Goal: Task Accomplishment & Management: Complete application form

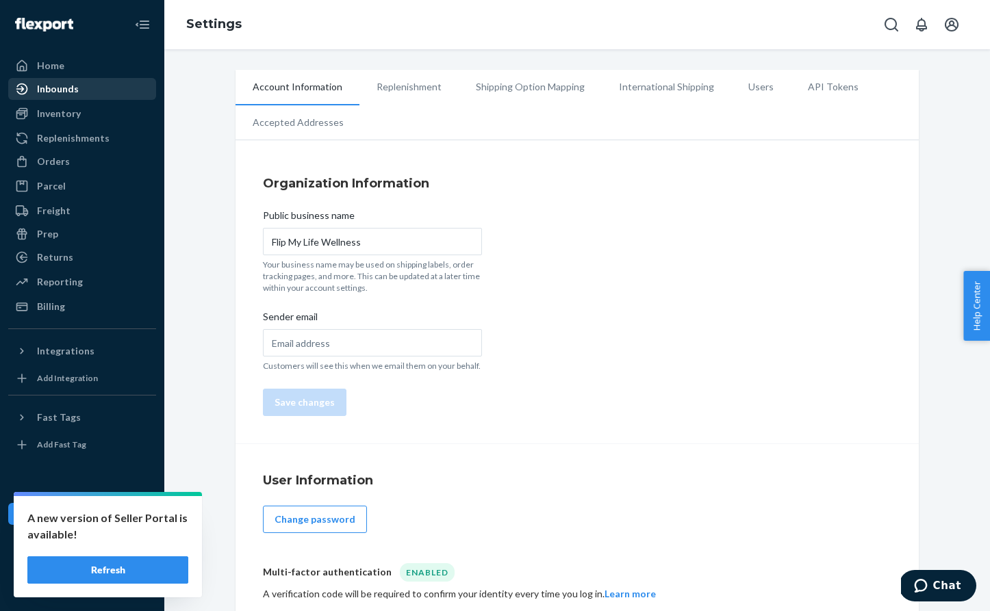
click at [60, 90] on div "Inbounds" at bounding box center [58, 89] width 42 height 14
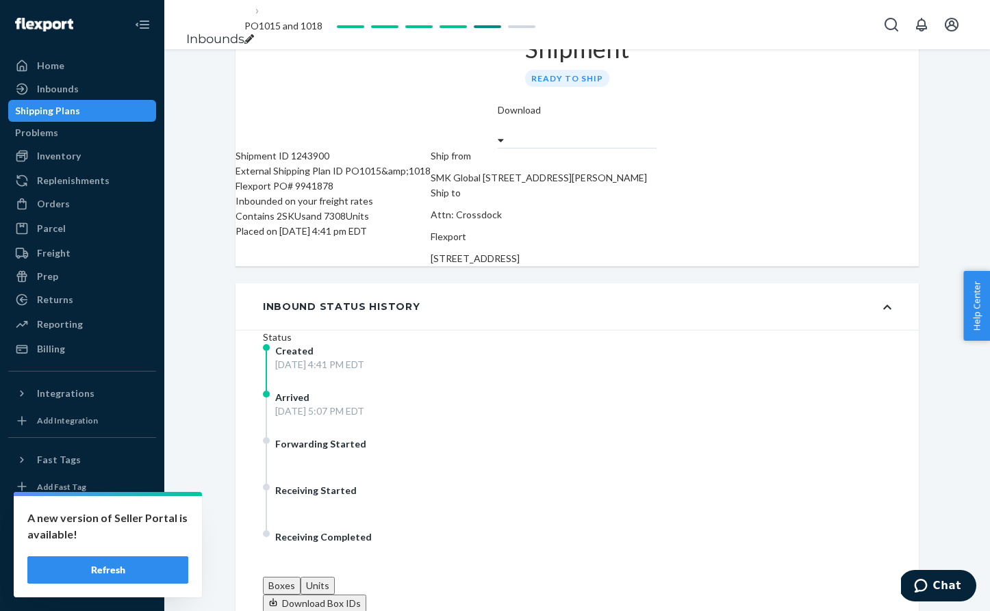
scroll to position [49, 0]
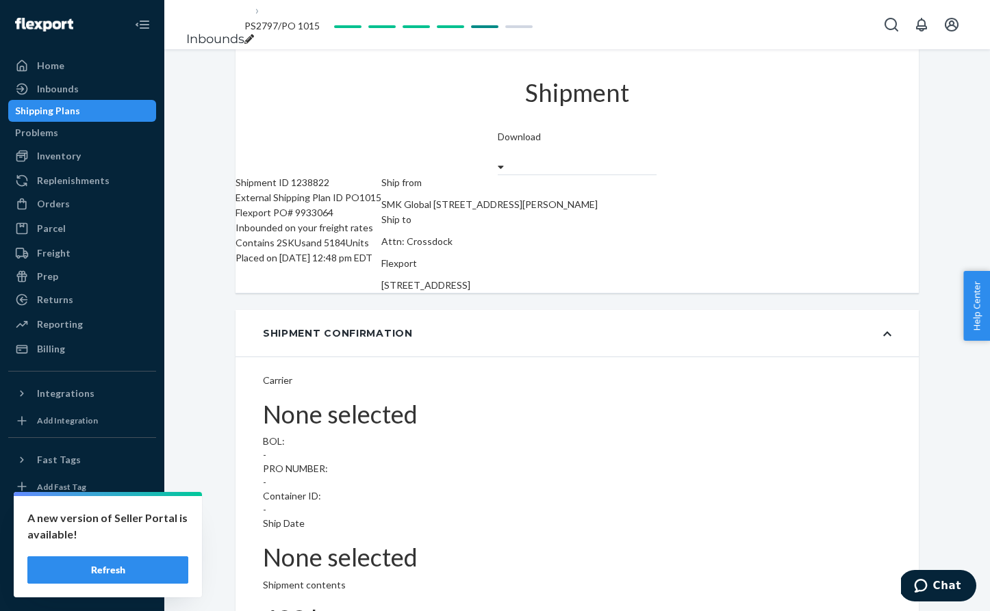
type input "BG1017468925"
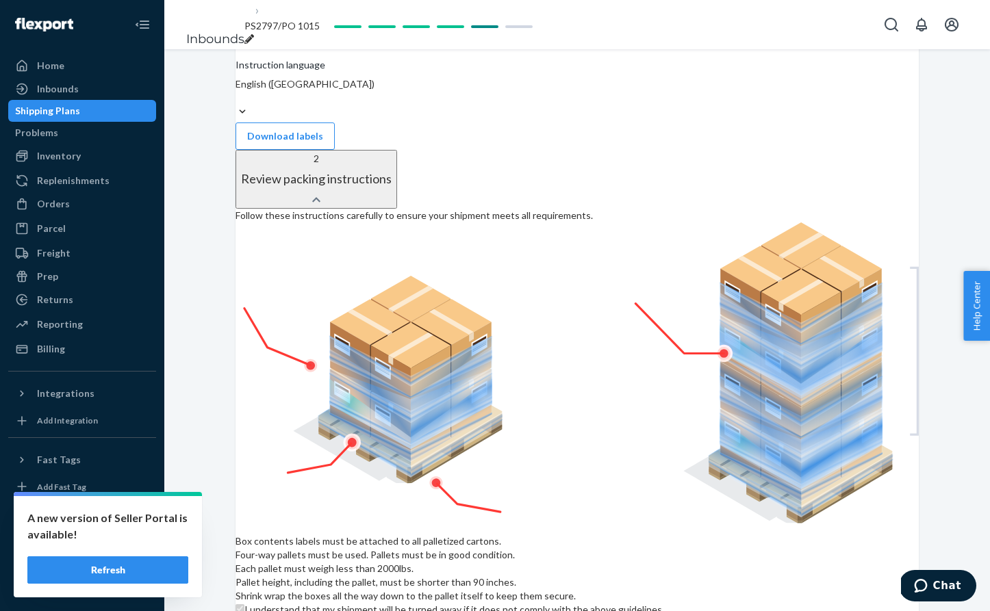
scroll to position [1600, 0]
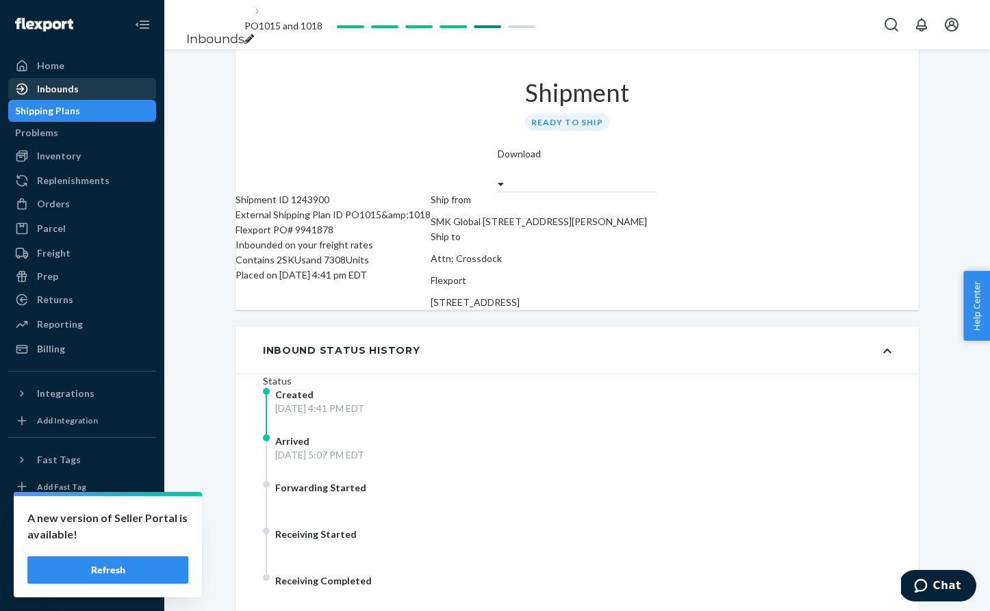
click at [42, 88] on div "Inbounds" at bounding box center [58, 89] width 42 height 14
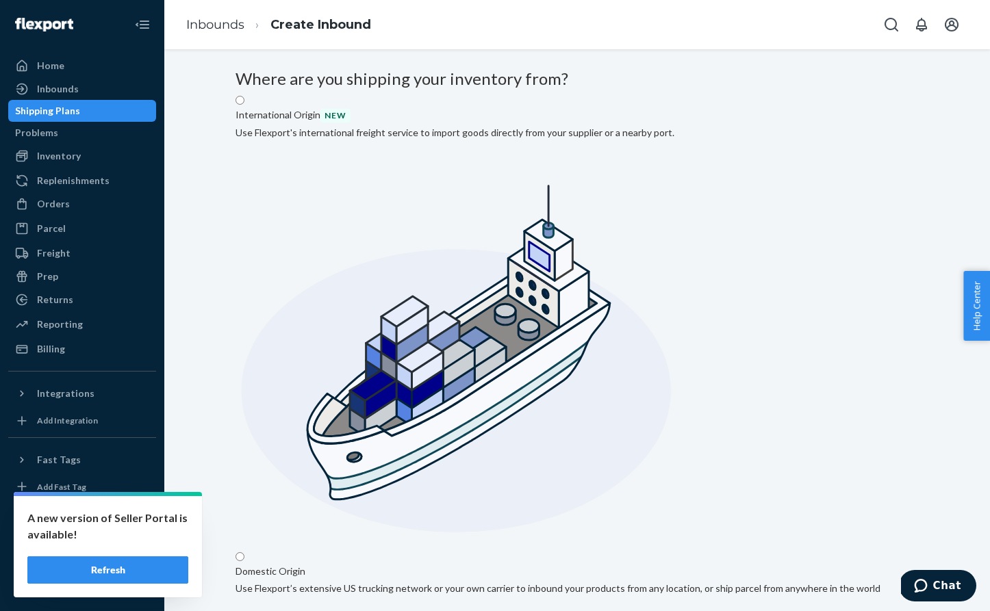
click at [244, 552] on input "Domestic Origin Use Flexport’s extensive US trucking network or your own carrie…" at bounding box center [239, 556] width 9 height 9
radio input "true"
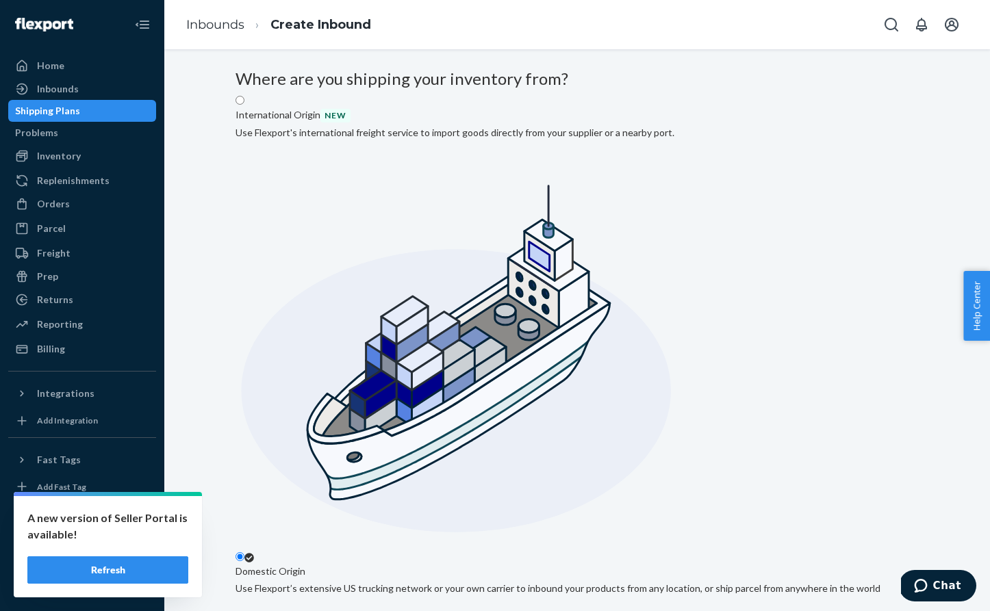
type input "SMK Global"
type input "[GEOGRAPHIC_DATA]"
type input "NJ"
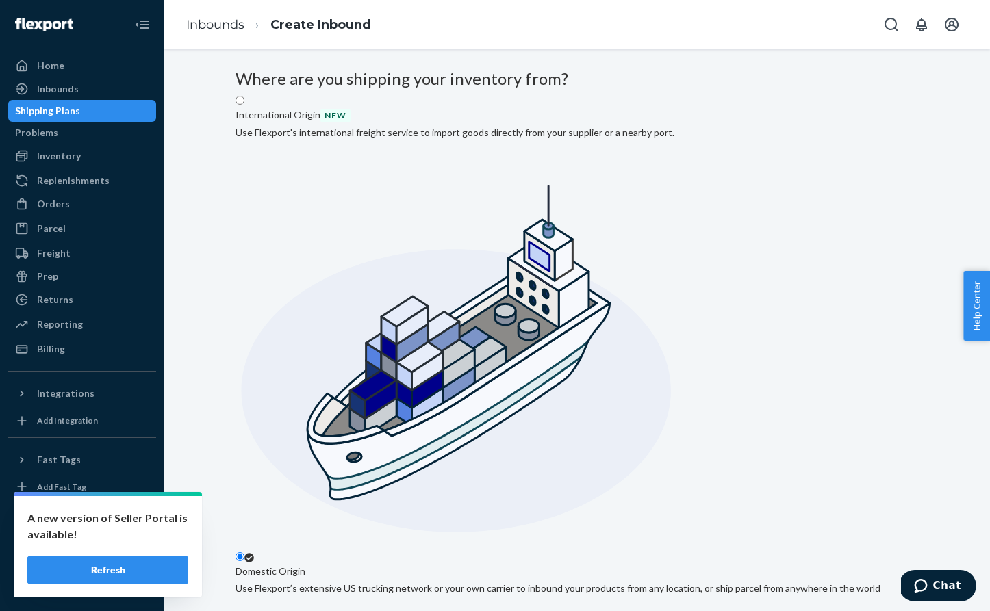
type input "07936"
type input "[STREET_ADDRESS][PERSON_NAME]"
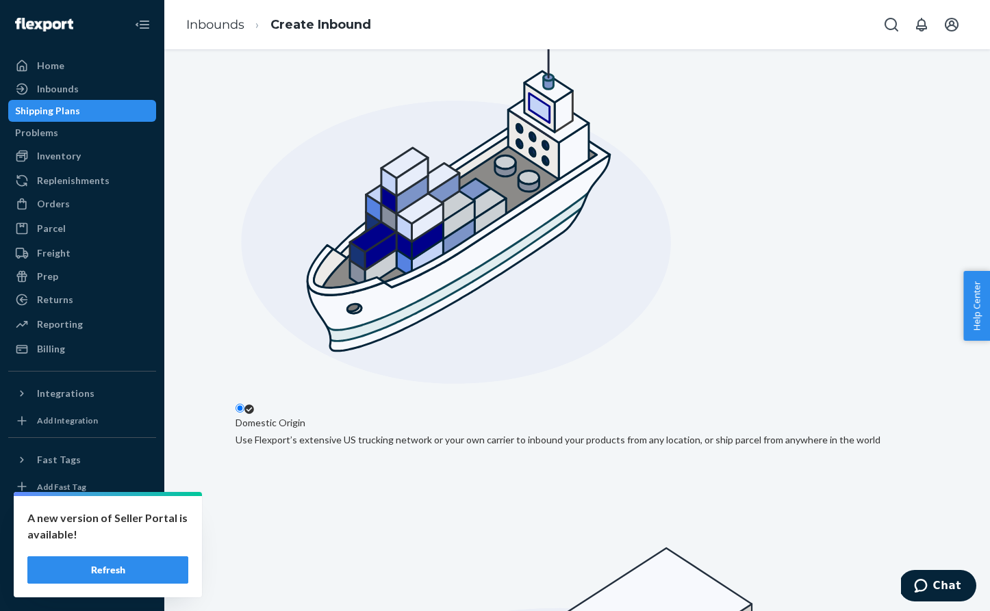
scroll to position [148, 0]
type input "PS2828/PO1018"
drag, startPoint x: 862, startPoint y: 548, endPoint x: 856, endPoint y: 536, distance: 13.8
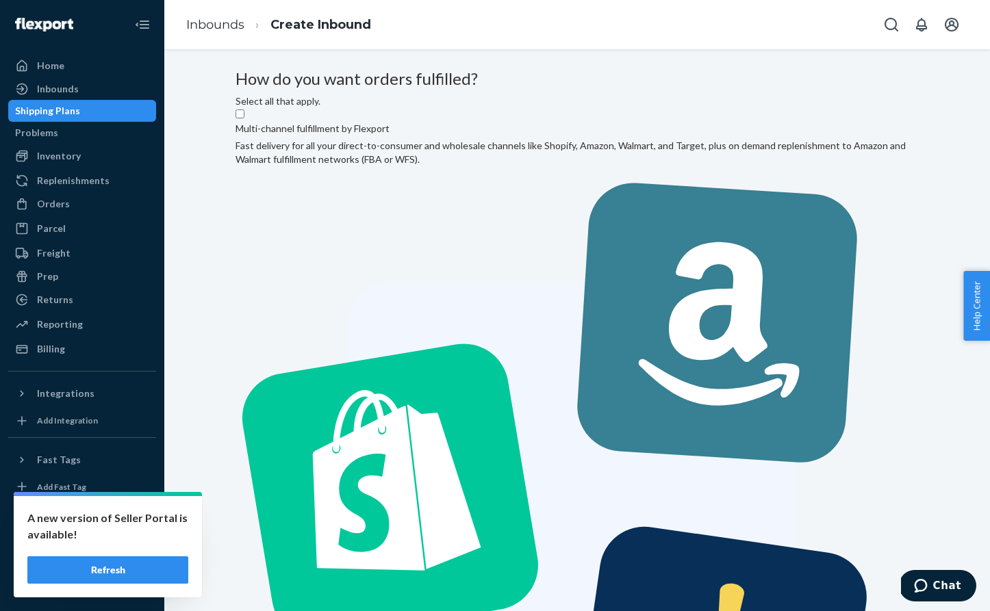
click at [383, 202] on label "Multi-channel fulfillment by Flexport Fast delivery for all your direct-to-cons…" at bounding box center [576, 480] width 683 height 745
click at [244, 118] on input "Multi-channel fulfillment by Flexport Fast delivery for all your direct-to-cons…" at bounding box center [239, 114] width 9 height 9
checkbox input "true"
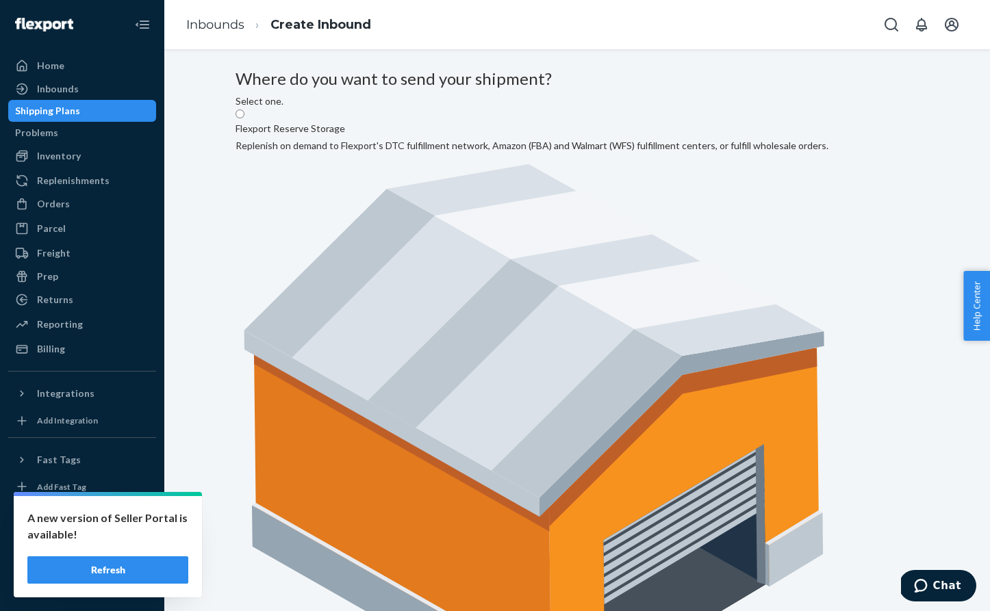
radio input "true"
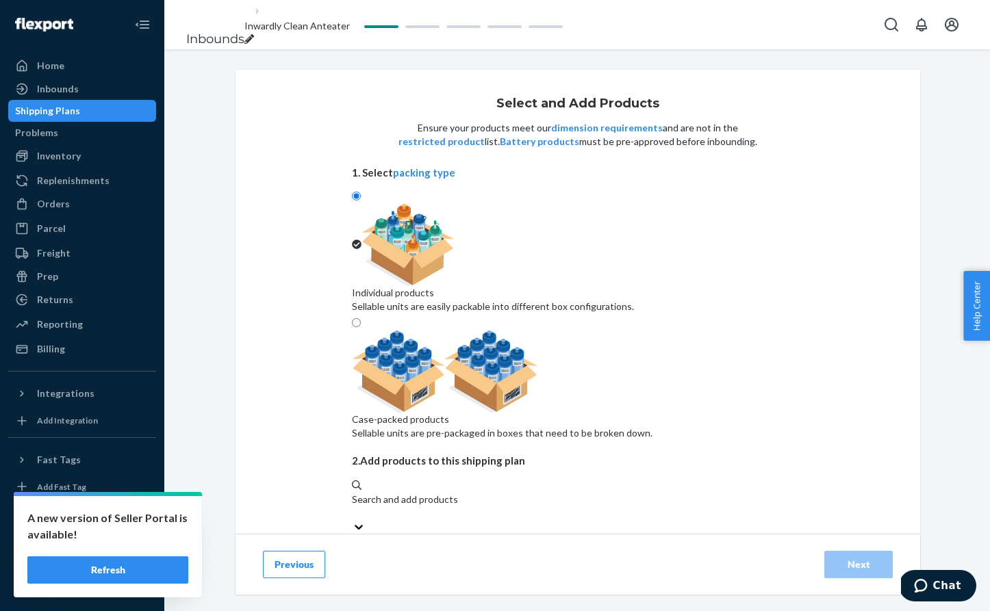
click at [652, 413] on div "Case-packed products" at bounding box center [502, 420] width 301 height 14
click at [361, 322] on input "Case-packed products Sellable units are pre-packaged in boxes that need to be b…" at bounding box center [356, 322] width 9 height 9
radio input "true"
radio input "false"
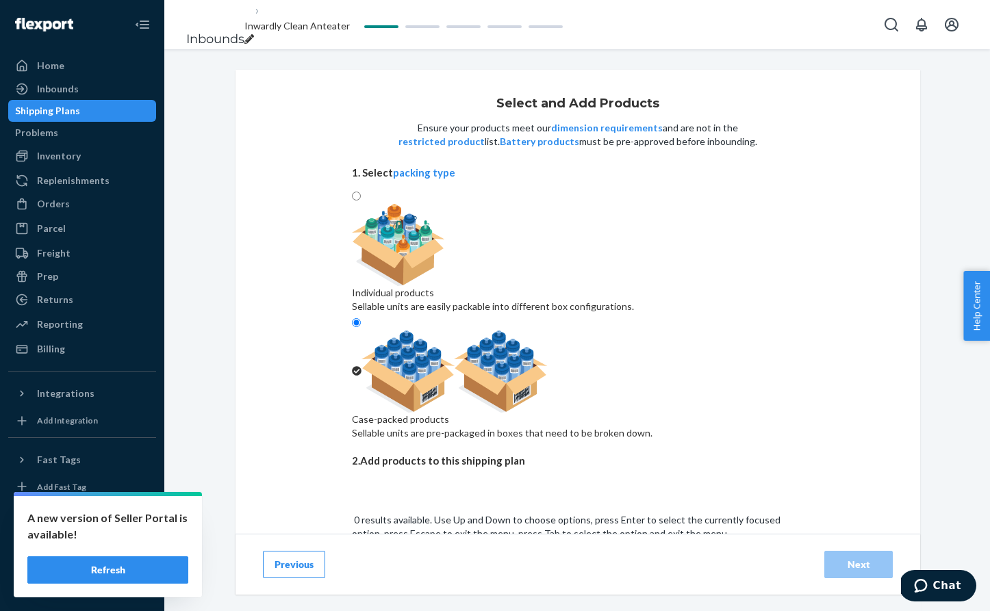
click at [593, 561] on div "Search and add products" at bounding box center [578, 574] width 452 height 27
click at [353, 575] on input "0 results available. Use Up and Down to choose options, press Enter to select t…" at bounding box center [352, 582] width 1 height 14
type input "vanilla"
click at [584, 606] on div "Flip 7 Vital Vanilla (Starter)" at bounding box center [578, 613] width 452 height 14
click at [381, 575] on input "vanilla" at bounding box center [366, 582] width 29 height 14
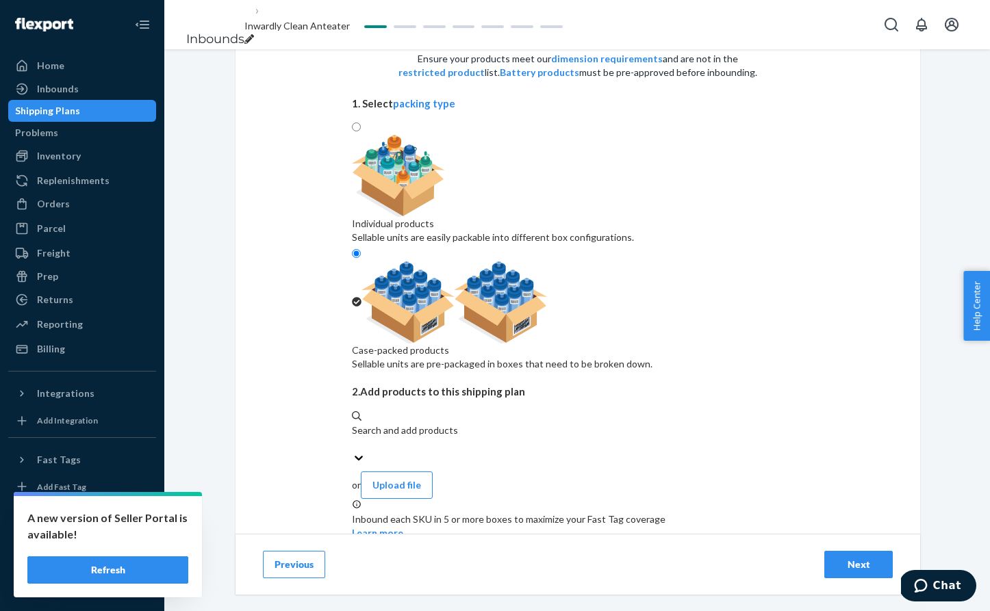
drag, startPoint x: 690, startPoint y: 472, endPoint x: 702, endPoint y: 472, distance: 11.6
click at [690, 611] on input "1" at bounding box center [697, 622] width 60 height 18
type input "634"
click at [855, 565] on div "Next" at bounding box center [858, 565] width 45 height 14
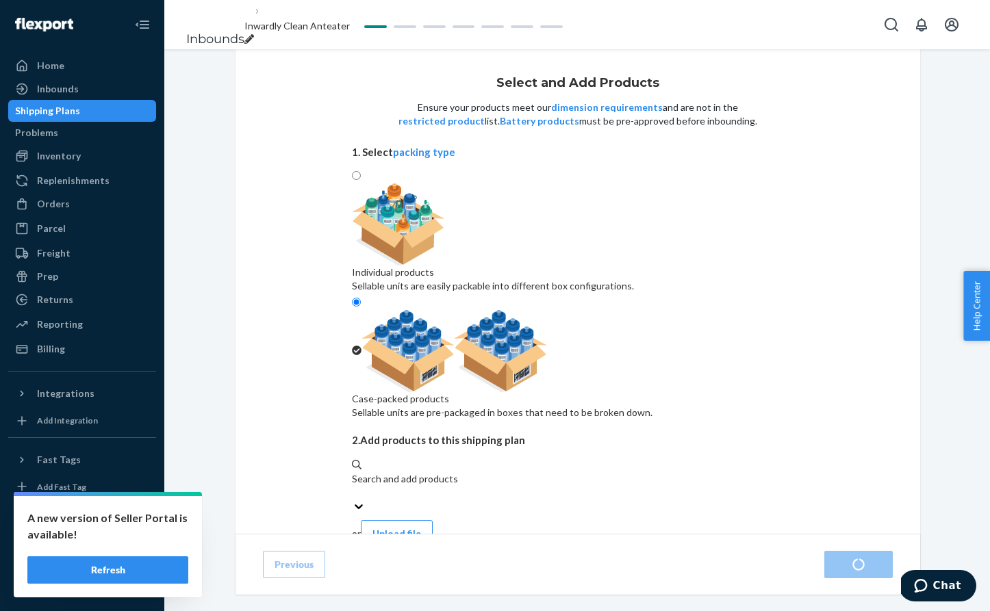
radio input "true"
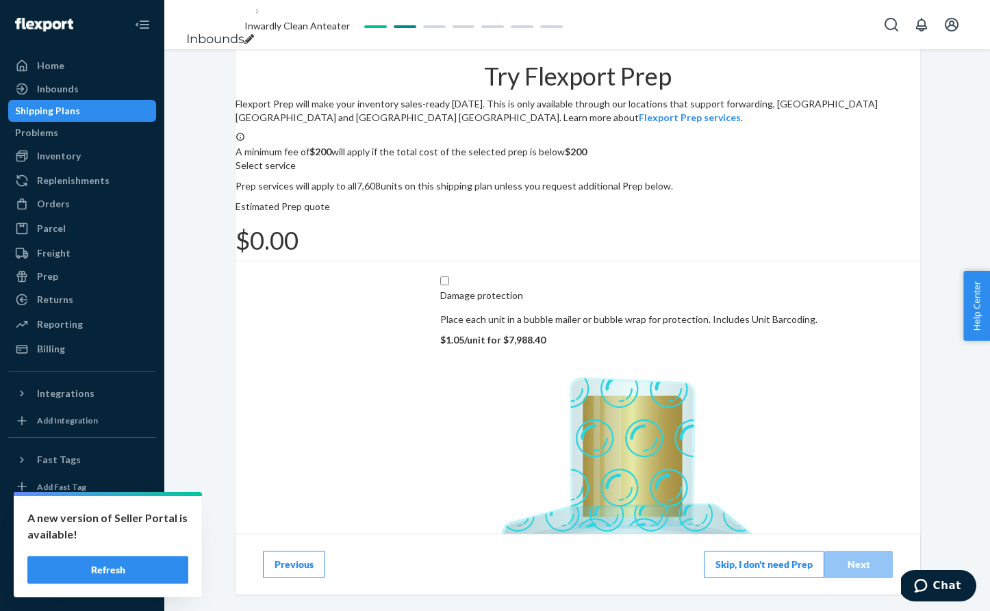
click at [772, 565] on button "Skip, I don't need Prep" at bounding box center [764, 564] width 120 height 27
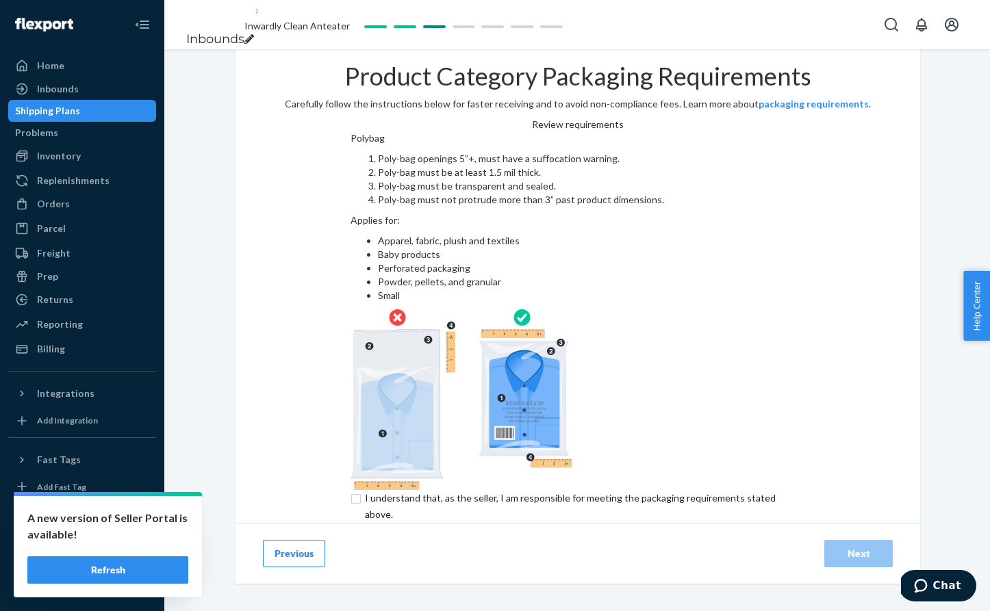
drag, startPoint x: 303, startPoint y: 441, endPoint x: 324, endPoint y: 450, distance: 22.4
click at [351, 490] on input "checkbox" at bounding box center [578, 506] width 455 height 33
checkbox input "true"
click at [852, 547] on div "Next" at bounding box center [858, 554] width 45 height 14
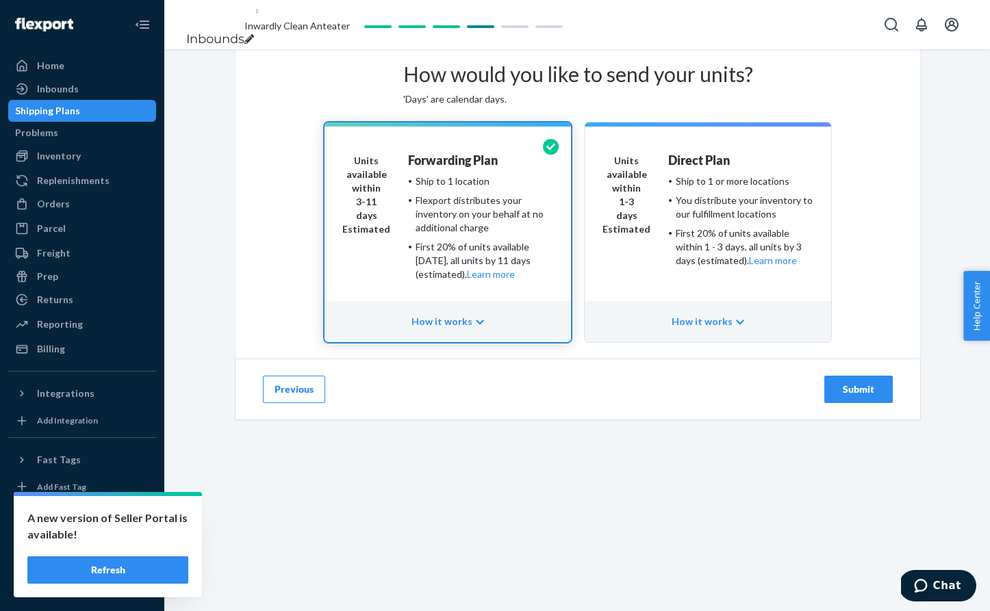
click at [852, 396] on div "Submit" at bounding box center [858, 390] width 45 height 14
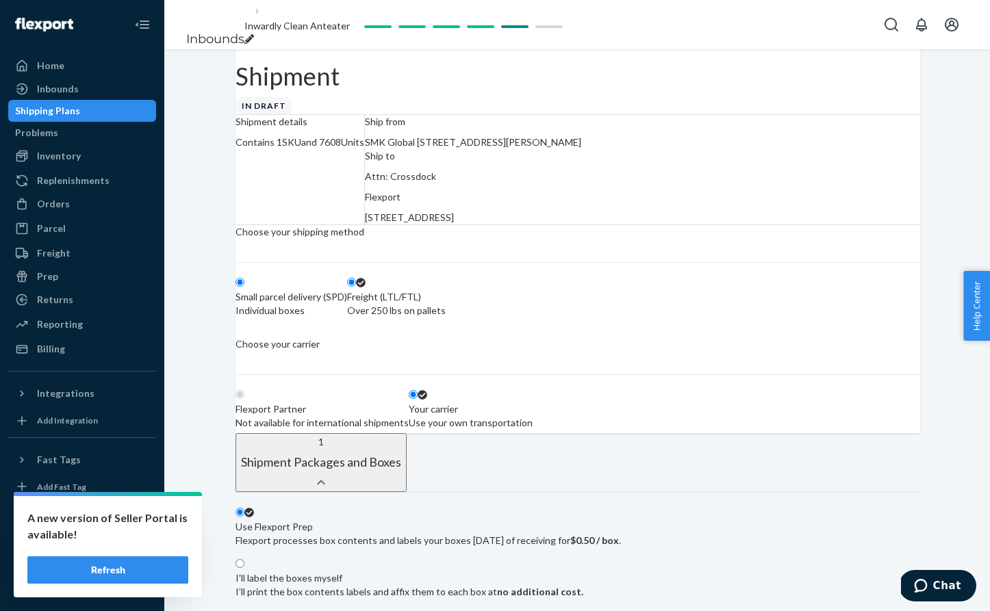
radio input "true"
radio input "false"
radio input "true"
radio input "false"
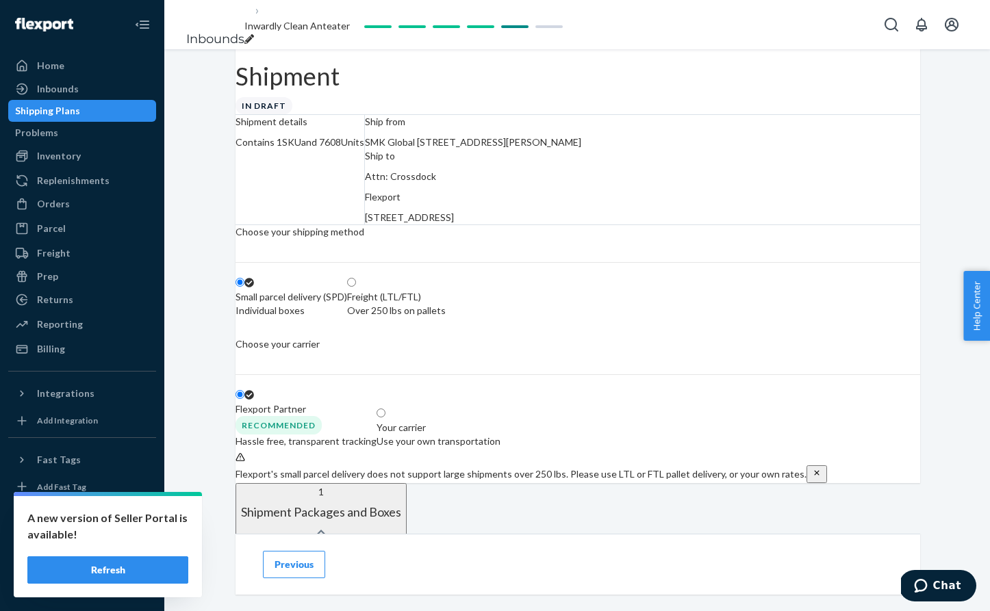
click at [446, 304] on div "Freight (LTL/FTL)" at bounding box center [396, 297] width 99 height 14
click at [356, 287] on input "Freight (LTL/FTL) Over 250 lbs on pallets" at bounding box center [351, 282] width 9 height 9
radio input "true"
radio input "false"
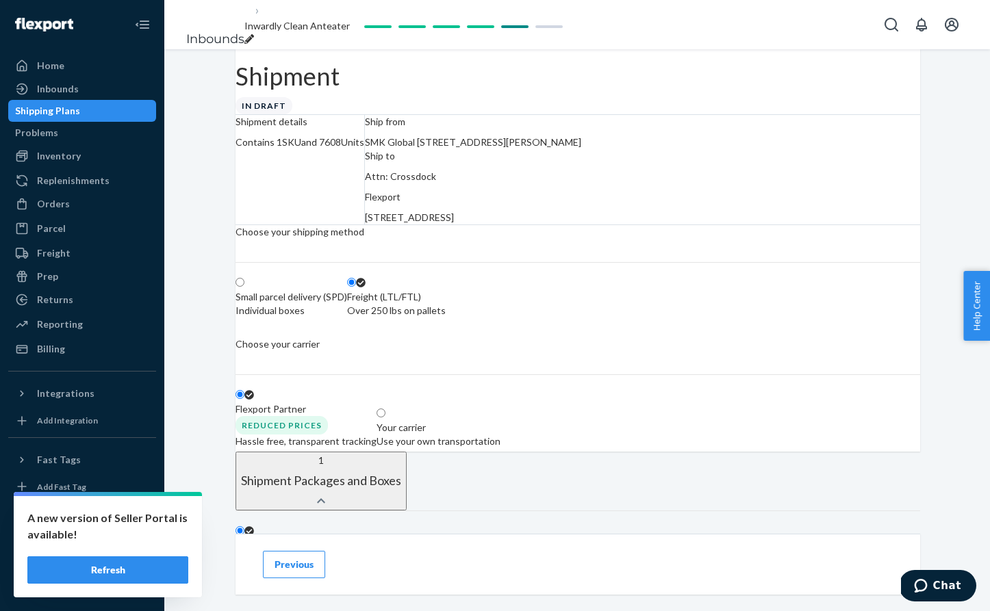
drag, startPoint x: 715, startPoint y: 463, endPoint x: 724, endPoint y: 462, distance: 8.2
click at [500, 435] on div "Your carrier" at bounding box center [439, 428] width 124 height 14
click at [385, 418] on input "Your carrier Use your own transportation" at bounding box center [381, 413] width 9 height 9
radio input "true"
radio input "false"
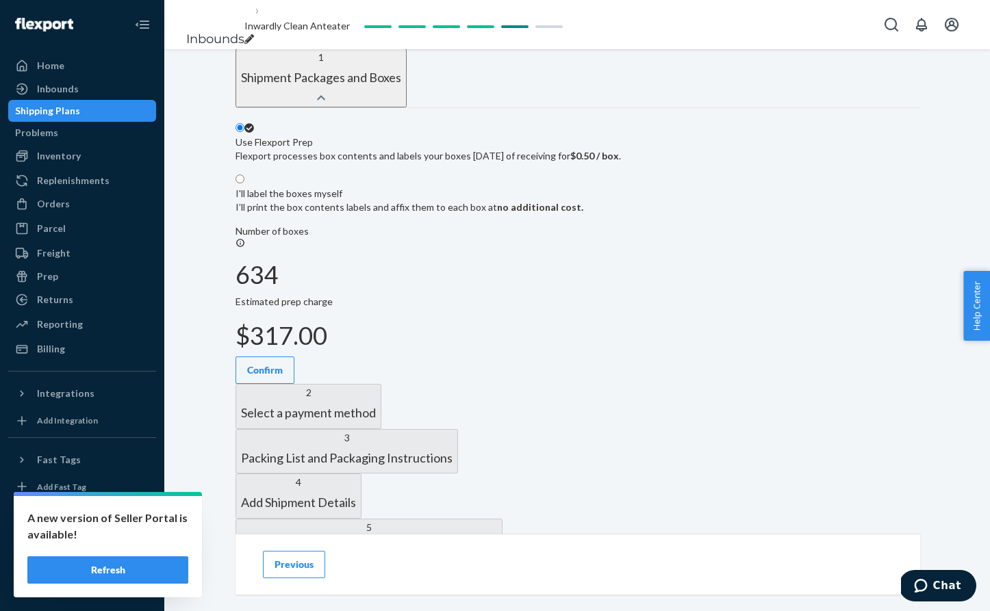
scroll to position [410, 0]
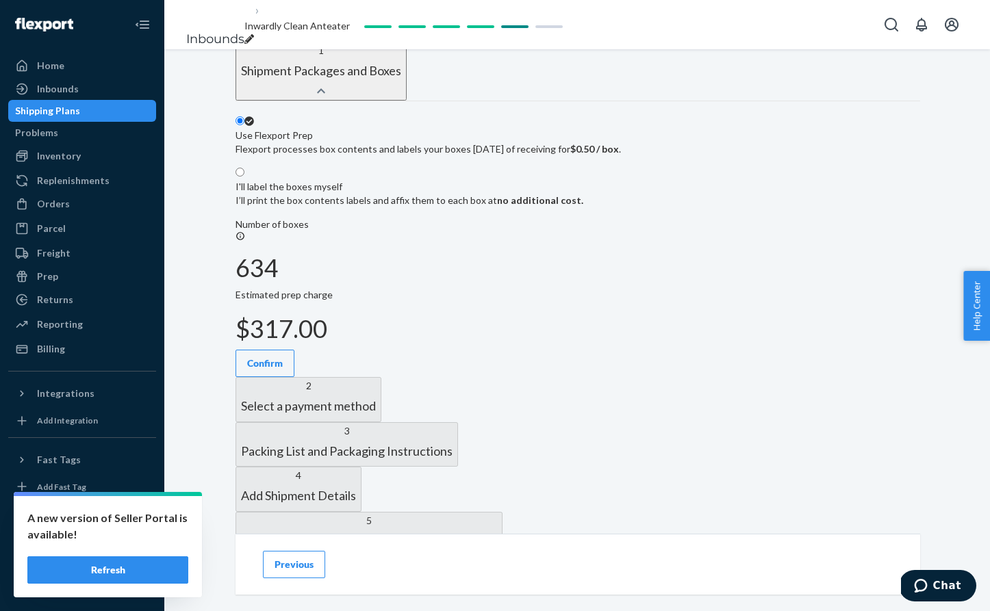
click at [583, 207] on p "I’ll print the box contents labels and affix them to each box at no additional …" at bounding box center [409, 201] width 348 height 14
click at [244, 177] on input "I'll label the boxes myself I’ll print the box contents labels and affix them t…" at bounding box center [239, 172] width 9 height 9
radio input "true"
radio input "false"
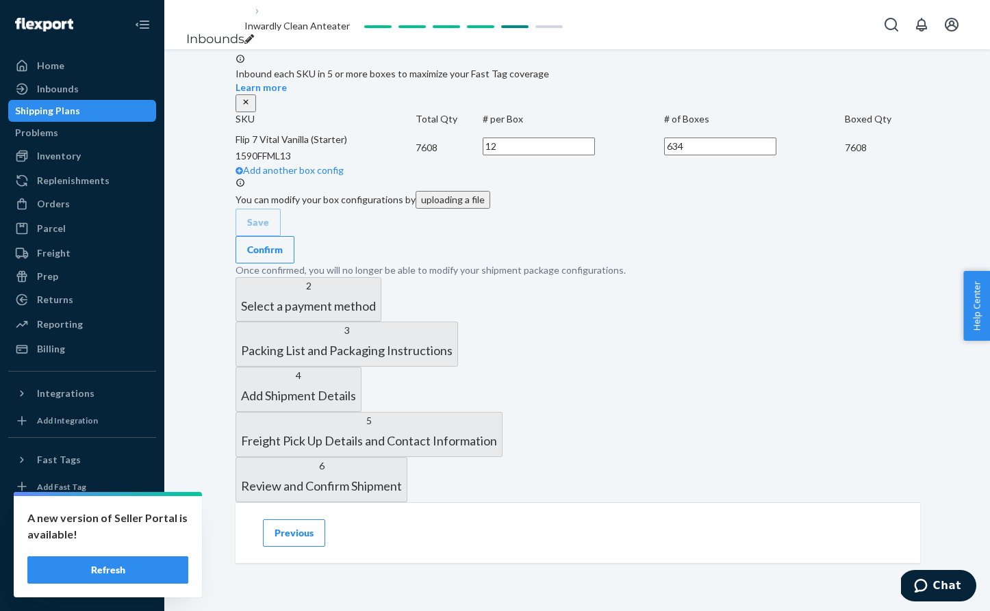
scroll to position [717, 0]
click at [283, 257] on div "Confirm" at bounding box center [265, 250] width 36 height 14
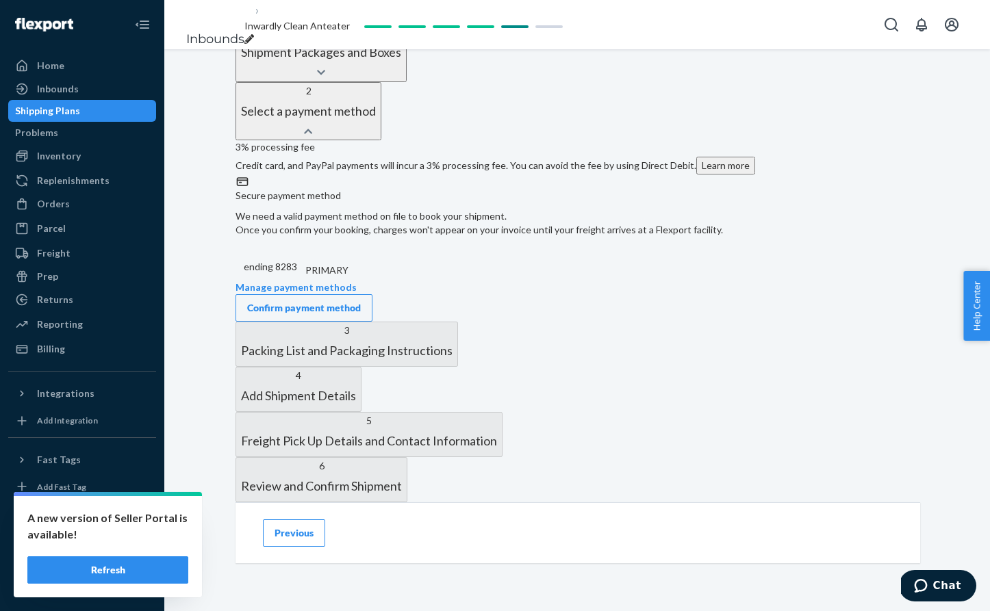
scroll to position [608, 0]
click at [361, 301] on div "Confirm payment method" at bounding box center [304, 308] width 114 height 14
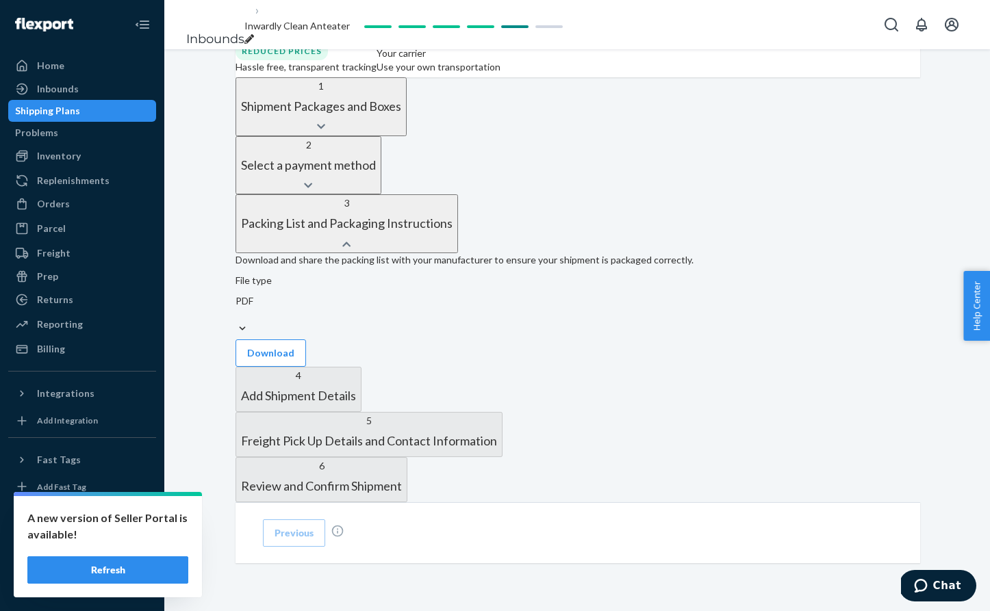
scroll to position [575, 0]
click at [306, 340] on button "Download" at bounding box center [270, 353] width 71 height 27
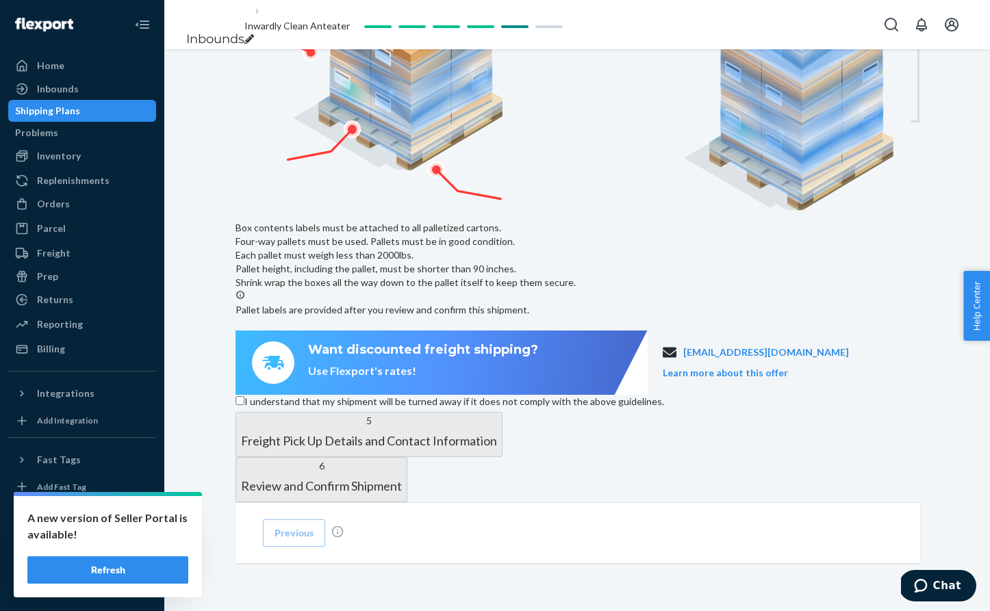
scroll to position [1038, 0]
click at [244, 396] on input "I understand that my shipment will be turned away if it does not comply with th…" at bounding box center [239, 400] width 9 height 9
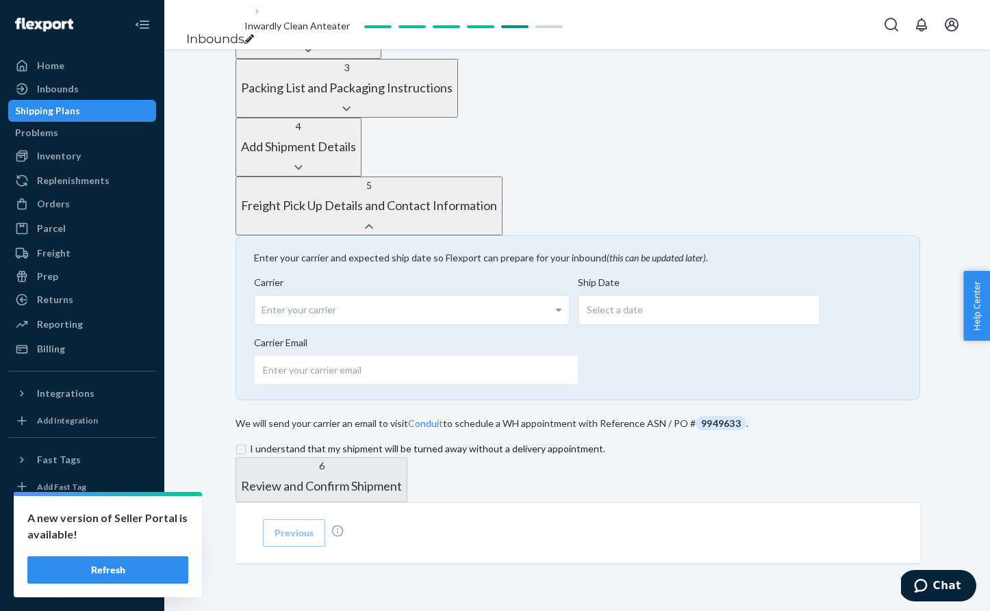
scroll to position [675, 0]
click at [462, 355] on input "email" at bounding box center [416, 369] width 324 height 29
type input "d"
click at [419, 355] on input "email" at bounding box center [416, 369] width 324 height 29
paste input "[EMAIL_ADDRESS][DOMAIN_NAME]"
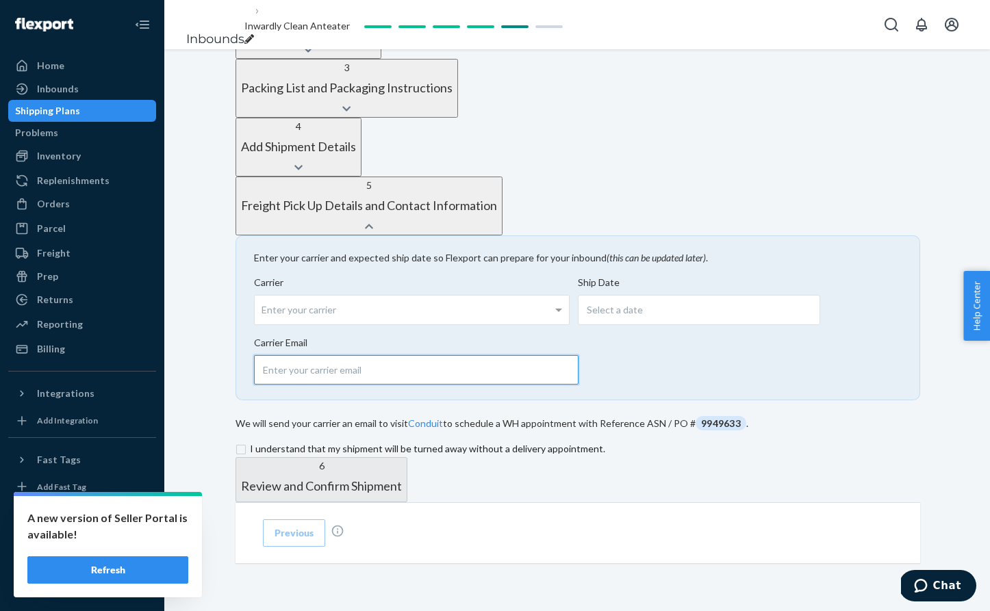
type input "[EMAIL_ADDRESS][DOMAIN_NAME]"
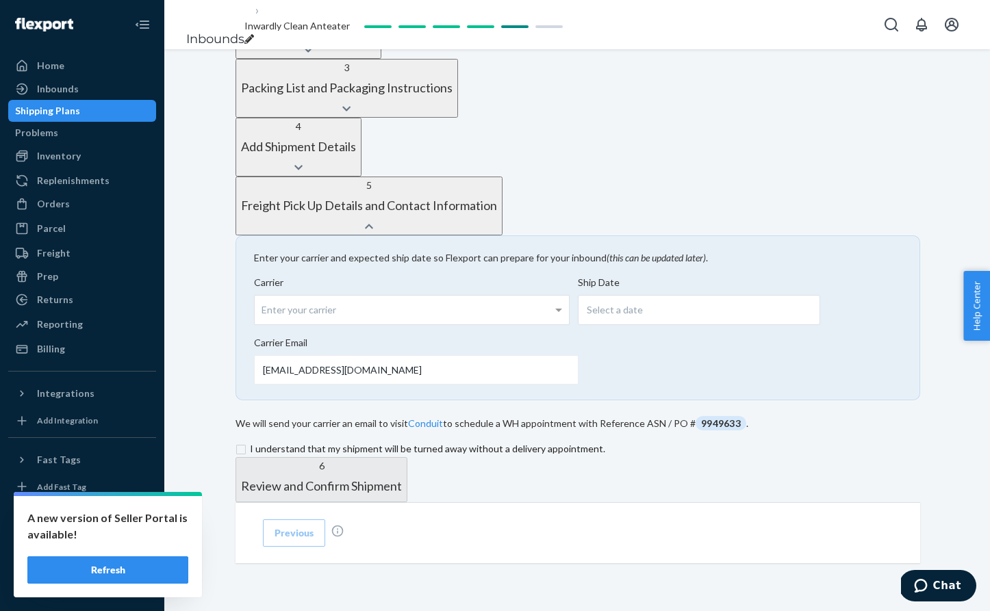
click at [298, 441] on input "checkbox" at bounding box center [577, 449] width 685 height 16
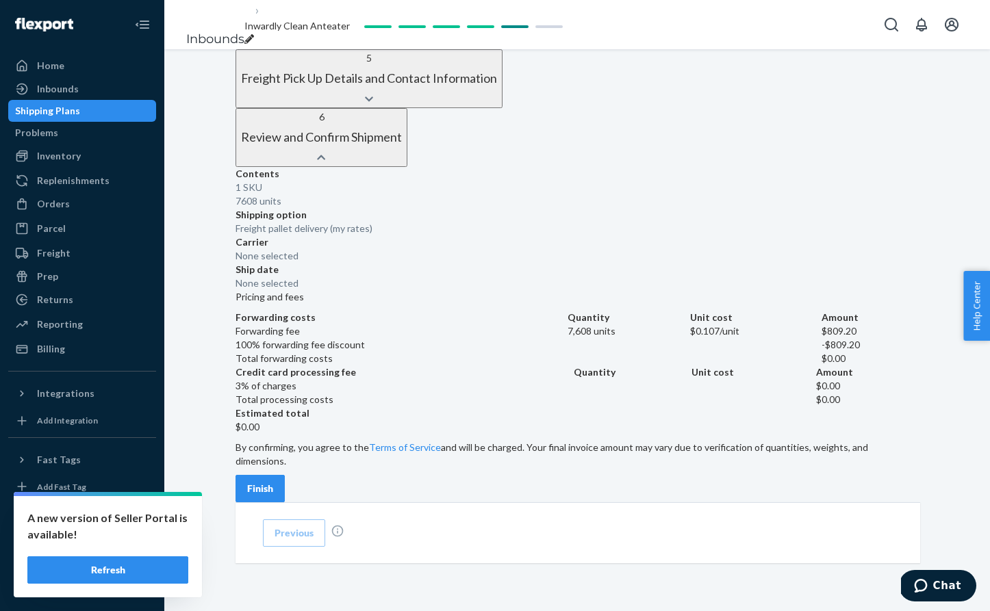
scroll to position [847, 0]
click at [273, 482] on div "Finish" at bounding box center [260, 489] width 26 height 14
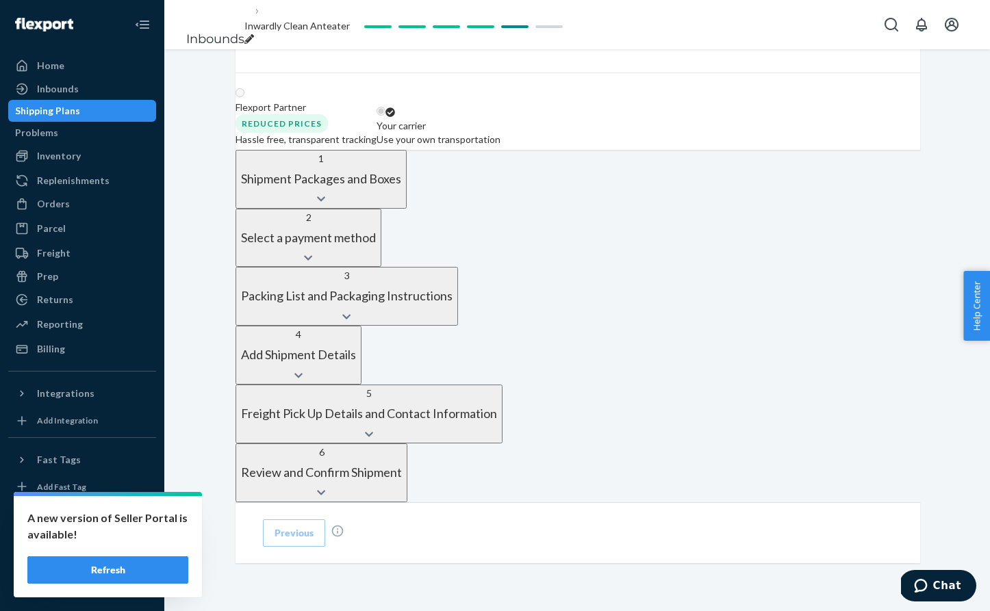
scroll to position [426, 0]
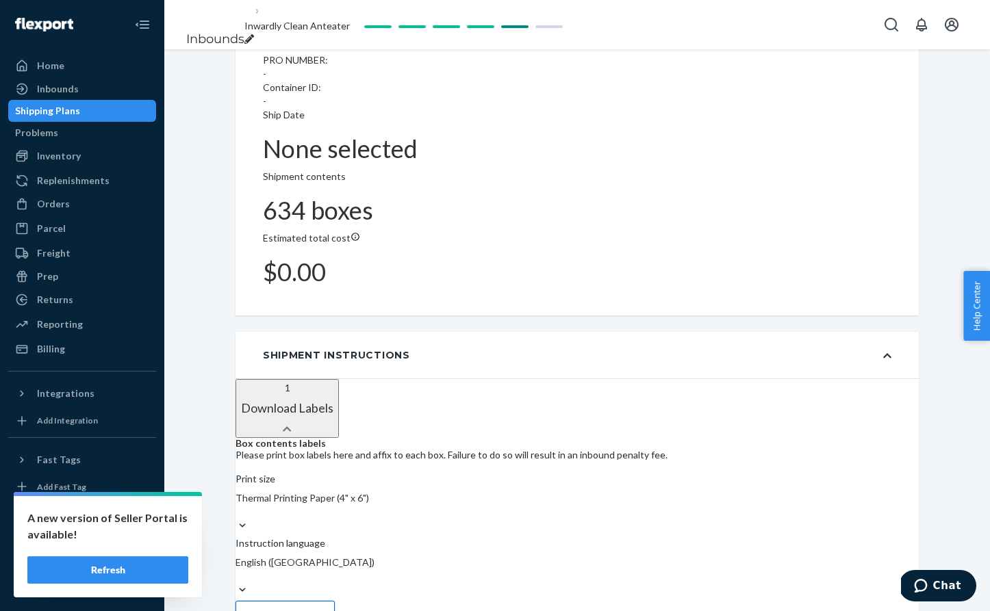
click at [335, 601] on button "Download labels" at bounding box center [284, 614] width 99 height 27
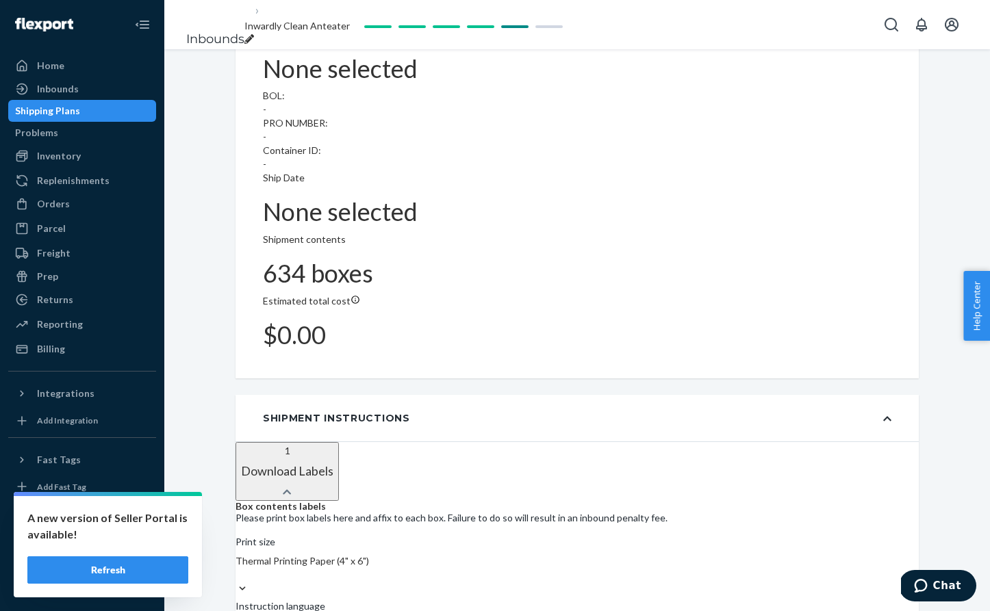
scroll to position [774, 0]
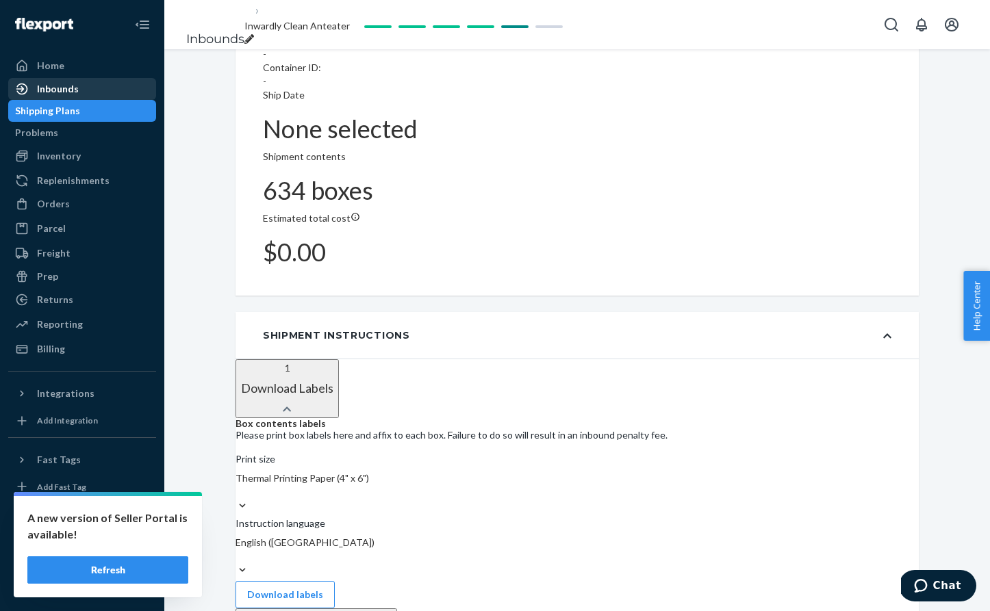
scroll to position [794, 0]
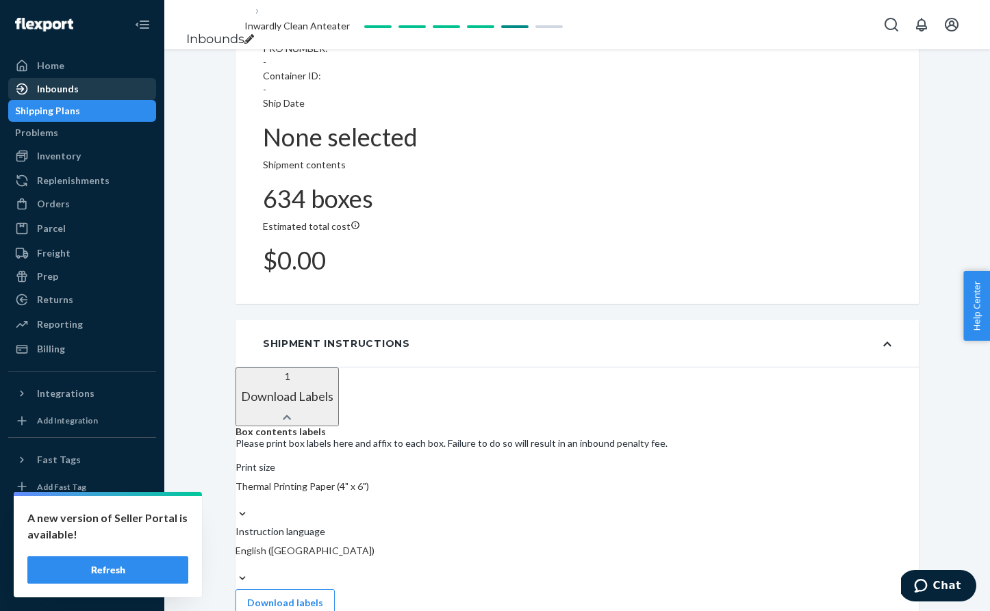
click at [46, 90] on div "Inbounds" at bounding box center [58, 89] width 42 height 14
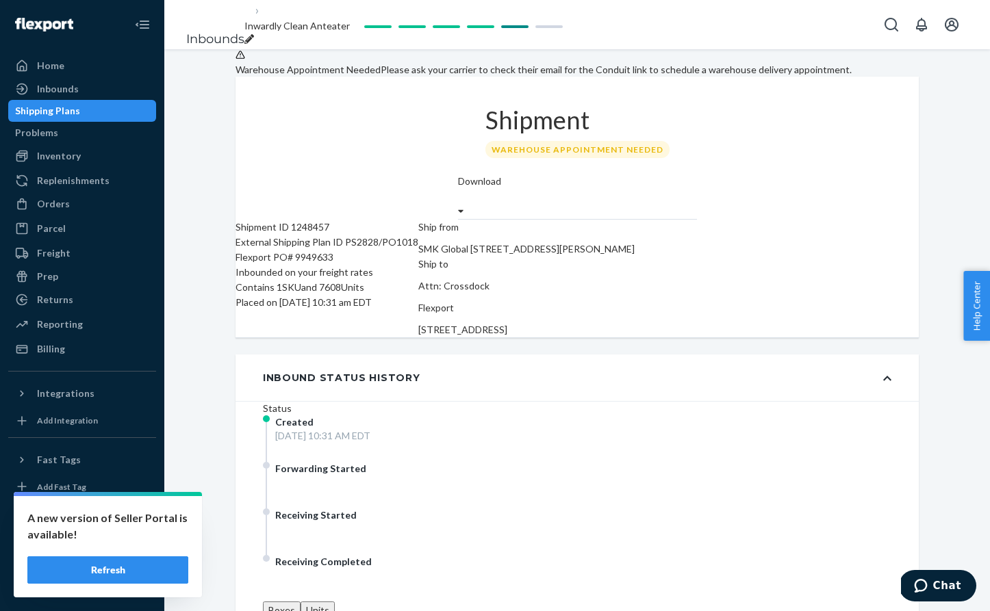
click at [254, 34] on icon "breadcrumbs" at bounding box center [249, 39] width 10 height 10
drag, startPoint x: 379, startPoint y: 24, endPoint x: 251, endPoint y: 21, distance: 128.1
click at [251, 21] on li "Inwardly Clean Anteater" at bounding box center [300, 23] width 112 height 49
type input "PS2828/PO1018"
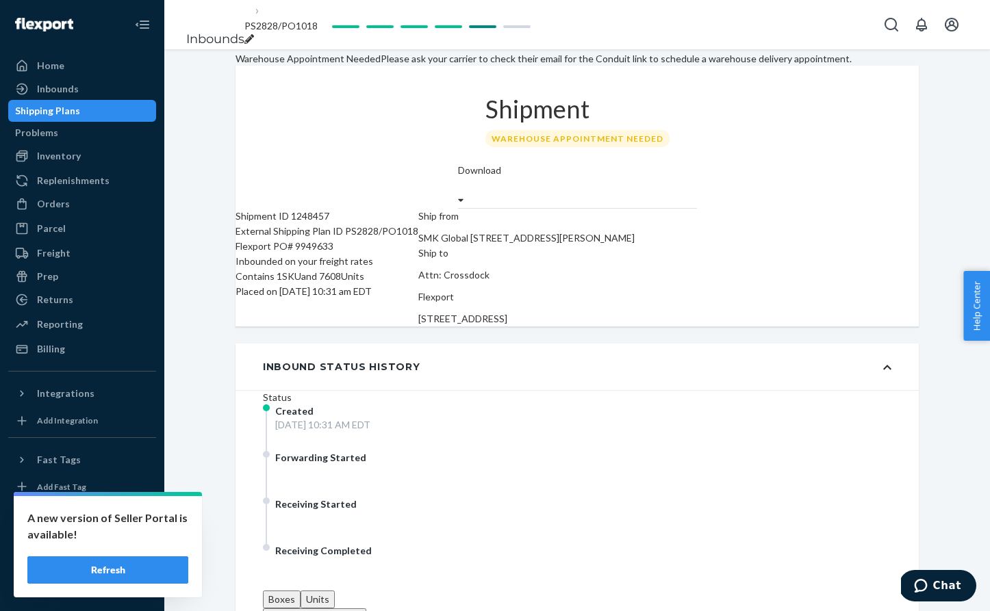
scroll to position [14, 0]
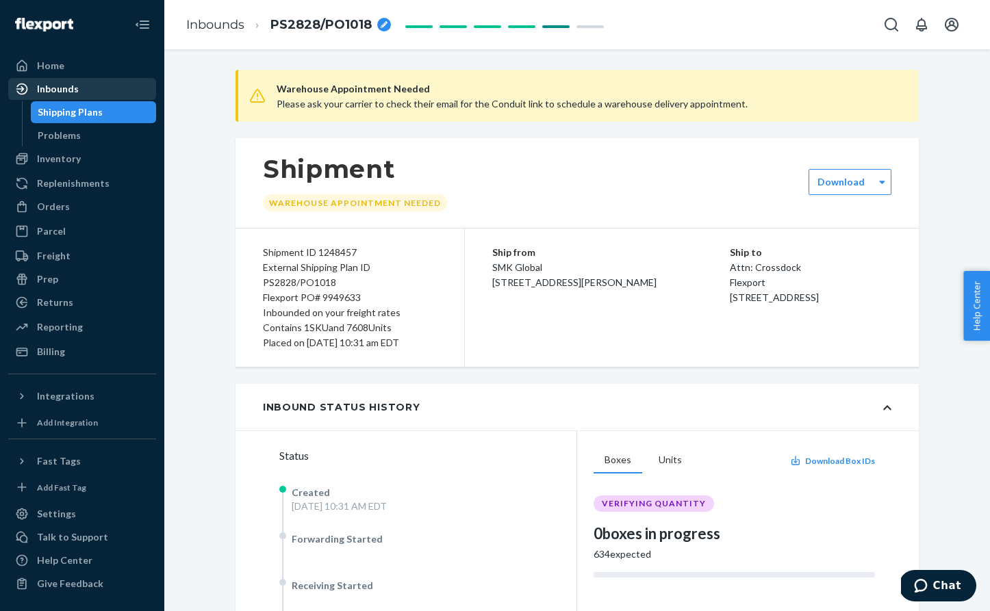
click at [53, 87] on div "Inbounds" at bounding box center [58, 89] width 42 height 14
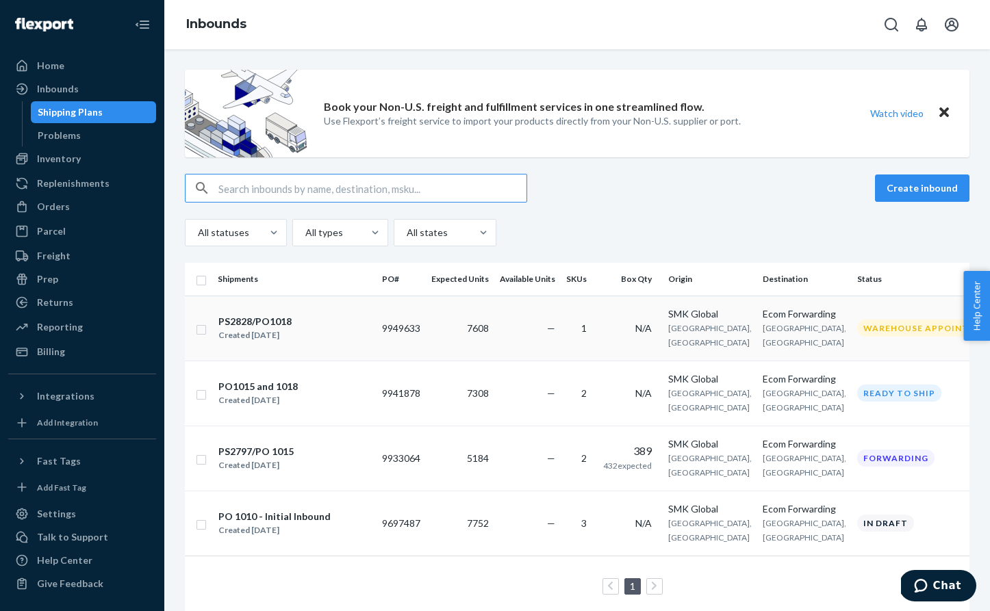
click at [268, 324] on div "PS2828/PO1018" at bounding box center [254, 322] width 73 height 14
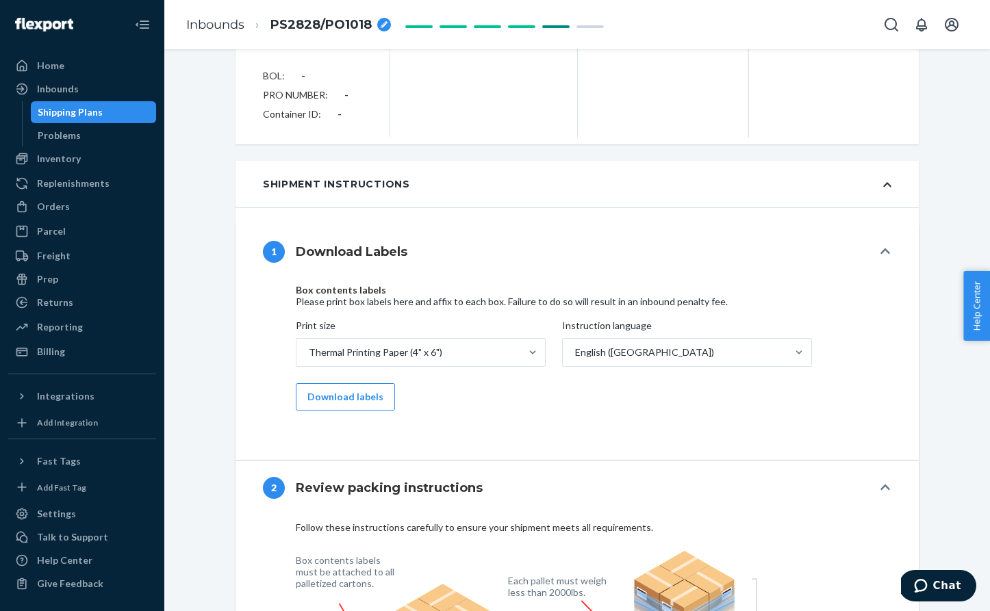
scroll to position [803, 0]
click at [344, 398] on button "Download labels" at bounding box center [345, 396] width 99 height 27
click at [346, 405] on button "Download labels" at bounding box center [345, 398] width 99 height 27
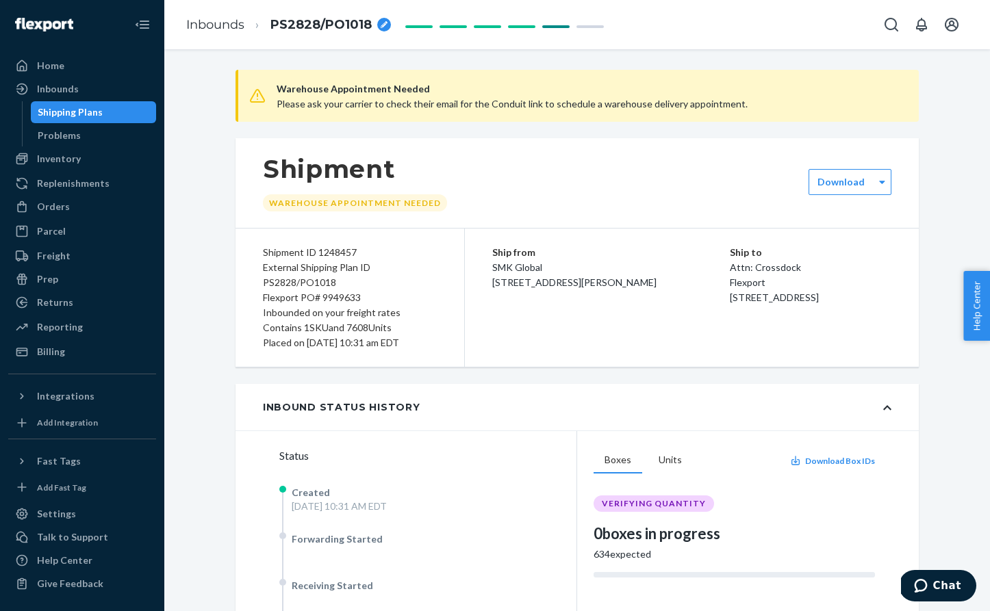
scroll to position [0, 0]
